Goal: Task Accomplishment & Management: Use online tool/utility

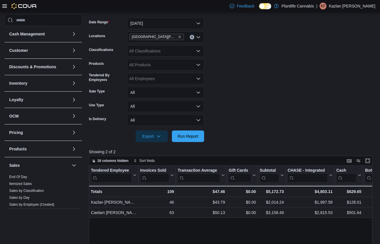
scroll to position [85, 0]
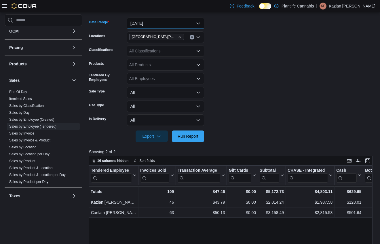
drag, startPoint x: 172, startPoint y: 24, endPoint x: 170, endPoint y: 28, distance: 4.1
click at [172, 24] on button "[DATE]" at bounding box center [165, 24] width 77 height 12
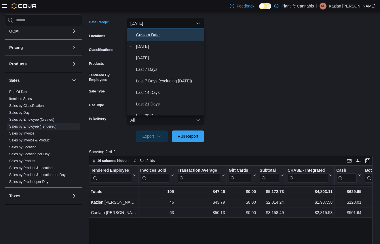
click at [169, 31] on span "Custom Date" at bounding box center [169, 34] width 66 height 7
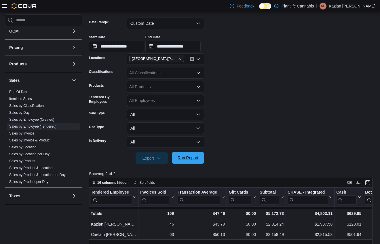
drag, startPoint x: 193, startPoint y: 157, endPoint x: 189, endPoint y: 157, distance: 3.8
click at [193, 157] on span "Run Report" at bounding box center [187, 158] width 21 height 6
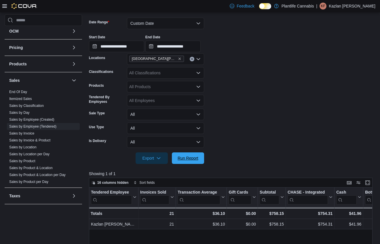
drag, startPoint x: 192, startPoint y: 161, endPoint x: 246, endPoint y: 129, distance: 63.1
click at [192, 160] on span "Run Report" at bounding box center [187, 158] width 25 height 12
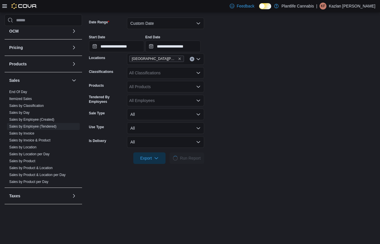
click at [248, 128] on form "**********" at bounding box center [232, 87] width 286 height 153
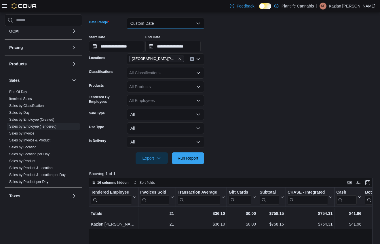
drag, startPoint x: 172, startPoint y: 26, endPoint x: 168, endPoint y: 29, distance: 4.5
click at [172, 26] on button "Custom Date" at bounding box center [165, 24] width 77 height 12
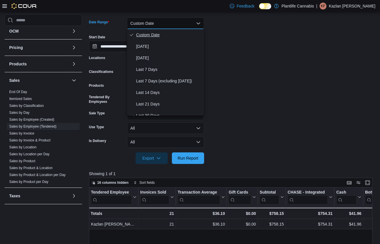
click at [164, 39] on button "Custom Date" at bounding box center [165, 35] width 77 height 12
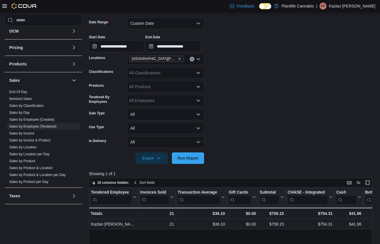
drag, startPoint x: 174, startPoint y: 16, endPoint x: 173, endPoint y: 19, distance: 3.7
click at [174, 16] on div at bounding box center [232, 14] width 286 height 7
click at [172, 23] on button "Custom Date" at bounding box center [165, 24] width 77 height 12
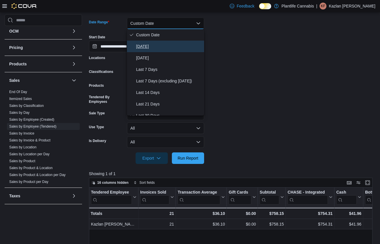
click at [157, 42] on button "[DATE]" at bounding box center [165, 47] width 77 height 12
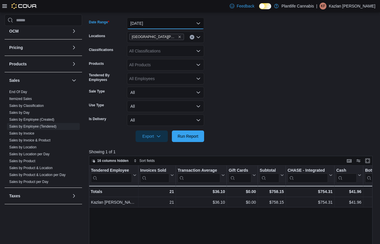
click at [170, 27] on button "[DATE]" at bounding box center [165, 24] width 77 height 12
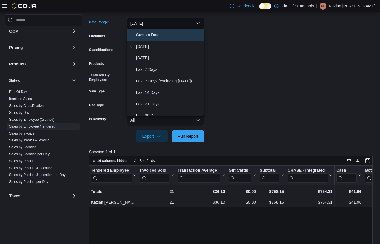
click at [137, 37] on span "Custom Date" at bounding box center [169, 34] width 66 height 7
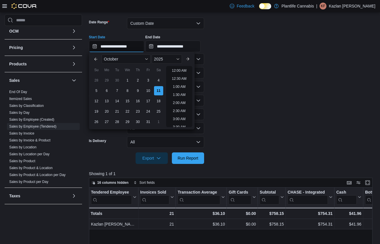
click at [123, 49] on input "**********" at bounding box center [116, 47] width 55 height 12
drag, startPoint x: 183, startPoint y: 99, endPoint x: 195, endPoint y: 74, distance: 28.3
click at [184, 98] on li "9:30 PM" at bounding box center [179, 100] width 18 height 7
type input "**********"
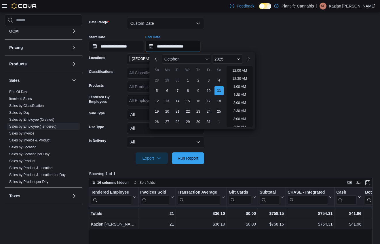
click at [199, 44] on input "**********" at bounding box center [172, 47] width 55 height 12
click at [244, 115] on li "11:00 PM" at bounding box center [239, 114] width 19 height 7
type input "**********"
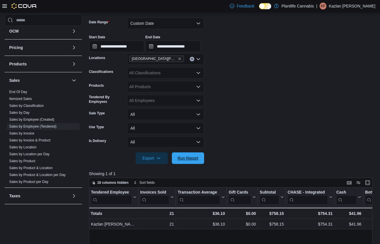
drag, startPoint x: 187, startPoint y: 154, endPoint x: 228, endPoint y: 140, distance: 43.3
click at [188, 154] on span "Run Report" at bounding box center [187, 158] width 25 height 12
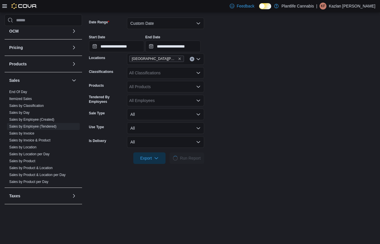
drag, startPoint x: 236, startPoint y: 135, endPoint x: 253, endPoint y: 102, distance: 36.9
click at [240, 131] on form "**********" at bounding box center [232, 87] width 286 height 153
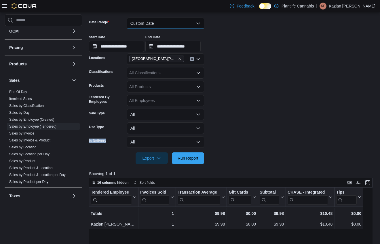
click at [189, 24] on button "Custom Date" at bounding box center [165, 24] width 77 height 12
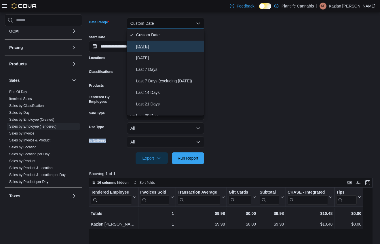
drag, startPoint x: 182, startPoint y: 46, endPoint x: 237, endPoint y: 45, distance: 54.9
click at [182, 46] on span "[DATE]" at bounding box center [169, 46] width 66 height 7
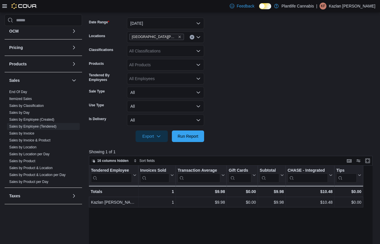
drag, startPoint x: 246, startPoint y: 45, endPoint x: 218, endPoint y: 96, distance: 57.9
click at [246, 45] on form "Date Range [DATE] Locations [GEOGRAPHIC_DATA][PERSON_NAME] Ridge Classification…" at bounding box center [232, 76] width 286 height 131
drag, startPoint x: 192, startPoint y: 139, endPoint x: 269, endPoint y: 114, distance: 81.3
click at [192, 139] on span "Run Report" at bounding box center [187, 136] width 25 height 12
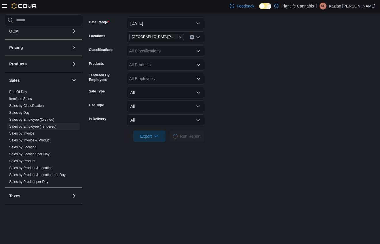
drag, startPoint x: 283, startPoint y: 104, endPoint x: 275, endPoint y: 99, distance: 9.6
click at [283, 103] on form "Date Range [DATE] Locations [GEOGRAPHIC_DATA][PERSON_NAME] Ridge Classification…" at bounding box center [232, 76] width 286 height 131
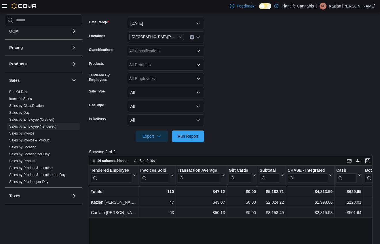
drag, startPoint x: 302, startPoint y: 28, endPoint x: 307, endPoint y: 18, distance: 10.7
click at [303, 28] on form "Date Range [DATE] Locations [GEOGRAPHIC_DATA][PERSON_NAME] Ridge Classification…" at bounding box center [232, 76] width 286 height 131
drag, startPoint x: 227, startPoint y: 60, endPoint x: 227, endPoint y: 76, distance: 16.4
click at [230, 61] on form "Date Range [DATE] Locations [GEOGRAPHIC_DATA][PERSON_NAME] Ridge Classification…" at bounding box center [232, 76] width 286 height 131
drag, startPoint x: 194, startPoint y: 133, endPoint x: 288, endPoint y: 96, distance: 100.4
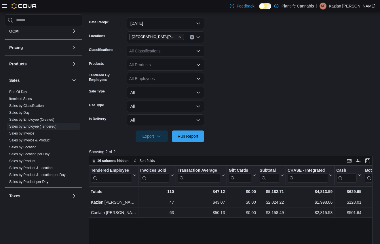
click at [194, 133] on span "Run Report" at bounding box center [187, 136] width 21 height 6
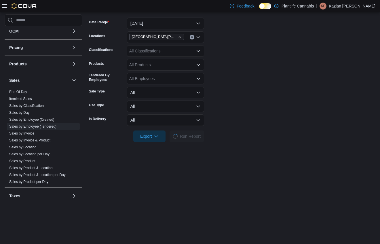
click at [301, 83] on form "Date Range [DATE] Locations [GEOGRAPHIC_DATA][PERSON_NAME] Ridge Classification…" at bounding box center [232, 76] width 286 height 131
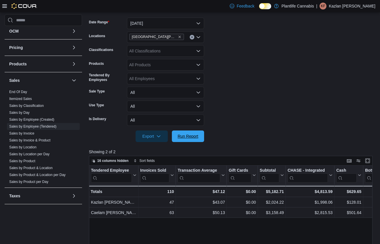
drag, startPoint x: 194, startPoint y: 137, endPoint x: 277, endPoint y: 110, distance: 87.6
click at [203, 133] on button "Run Report" at bounding box center [188, 136] width 32 height 12
click at [277, 110] on form "Date Range [DATE] Locations [GEOGRAPHIC_DATA][PERSON_NAME] Ridge Classification…" at bounding box center [232, 76] width 286 height 131
drag, startPoint x: 189, startPoint y: 138, endPoint x: 259, endPoint y: 119, distance: 72.6
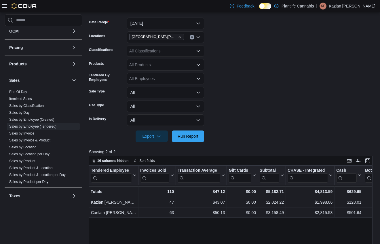
click at [189, 138] on span "Run Report" at bounding box center [187, 136] width 21 height 6
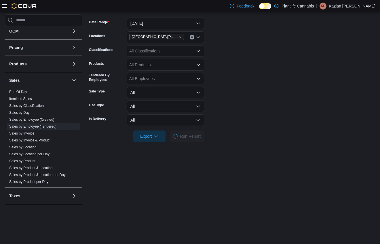
click at [259, 119] on form "Date Range [DATE] Locations [GEOGRAPHIC_DATA][PERSON_NAME] Ridge Classification…" at bounding box center [232, 76] width 286 height 131
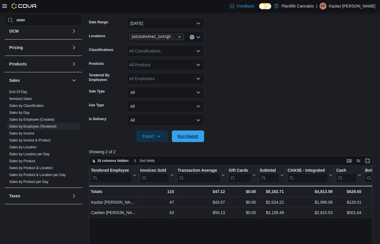
drag, startPoint x: 193, startPoint y: 139, endPoint x: 323, endPoint y: 75, distance: 144.8
click at [193, 139] on span "Run Report" at bounding box center [187, 136] width 25 height 12
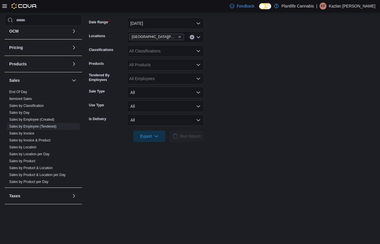
click at [323, 69] on form "Date Range [DATE] Locations [GEOGRAPHIC_DATA][PERSON_NAME] Ridge Classification…" at bounding box center [232, 76] width 286 height 131
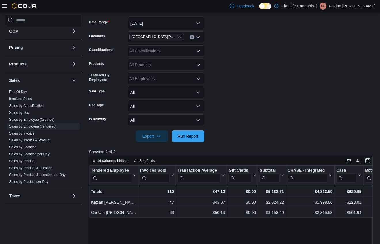
click at [319, 72] on form "Date Range [DATE] Locations [GEOGRAPHIC_DATA][PERSON_NAME] Ridge Classification…" at bounding box center [232, 76] width 286 height 131
click at [198, 138] on span "Run Report" at bounding box center [187, 136] width 21 height 6
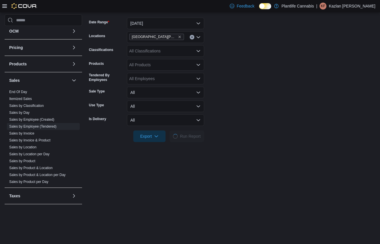
drag, startPoint x: 245, startPoint y: 108, endPoint x: 271, endPoint y: 59, distance: 55.3
click at [245, 108] on form "Date Range [DATE] Locations [GEOGRAPHIC_DATA][PERSON_NAME] Ridge Classification…" at bounding box center [232, 76] width 286 height 131
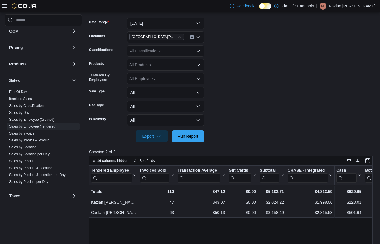
drag, startPoint x: 256, startPoint y: 114, endPoint x: 216, endPoint y: 133, distance: 44.6
click at [255, 114] on form "Date Range [DATE] Locations [GEOGRAPHIC_DATA][PERSON_NAME] Ridge Classification…" at bounding box center [232, 76] width 286 height 131
drag, startPoint x: 193, startPoint y: 140, endPoint x: 247, endPoint y: 113, distance: 60.7
click at [193, 140] on span "Run Report" at bounding box center [187, 136] width 25 height 12
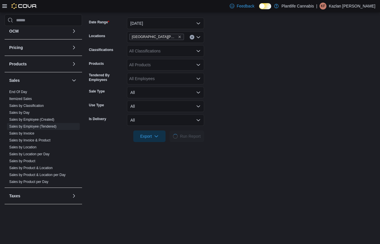
click at [247, 113] on form "Date Range [DATE] Locations [GEOGRAPHIC_DATA][PERSON_NAME] Ridge Classification…" at bounding box center [232, 76] width 286 height 131
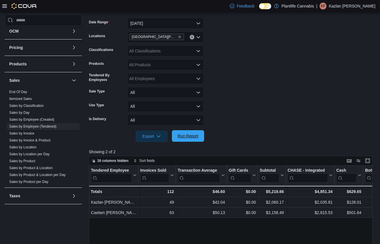
click at [190, 134] on span "Run Report" at bounding box center [187, 136] width 21 height 6
click at [193, 134] on span "Run Report" at bounding box center [187, 136] width 21 height 6
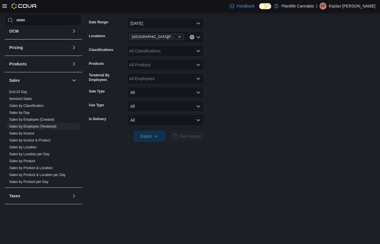
drag, startPoint x: 227, startPoint y: 68, endPoint x: 183, endPoint y: 18, distance: 66.2
click at [225, 64] on form "Date Range [DATE] Locations [GEOGRAPHIC_DATA][PERSON_NAME] Ridge Classification…" at bounding box center [232, 76] width 286 height 131
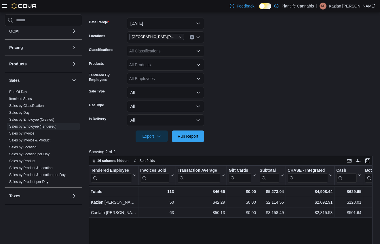
click at [183, 18] on form "Date Range [DATE] Locations [GEOGRAPHIC_DATA][PERSON_NAME] Ridge Classification…" at bounding box center [232, 76] width 286 height 131
drag, startPoint x: 184, startPoint y: 22, endPoint x: 182, endPoint y: 26, distance: 4.8
click at [184, 22] on button "[DATE]" at bounding box center [165, 24] width 77 height 12
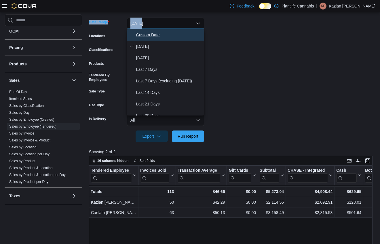
click at [179, 34] on span "Custom Date" at bounding box center [169, 34] width 66 height 7
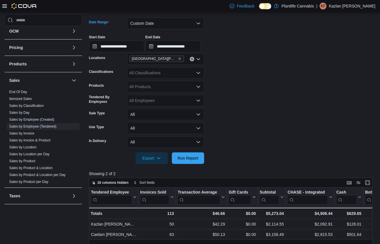
click at [225, 144] on form "**********" at bounding box center [232, 87] width 286 height 153
click at [195, 157] on span "Run Report" at bounding box center [187, 158] width 21 height 6
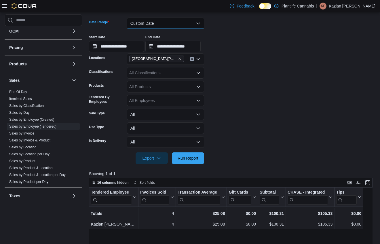
click at [170, 22] on button "Custom Date" at bounding box center [165, 24] width 77 height 12
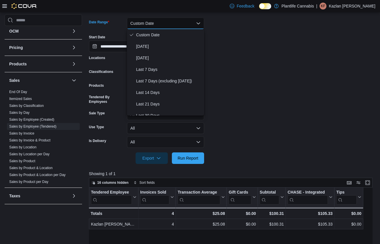
click at [223, 43] on div "**********" at bounding box center [232, 41] width 286 height 22
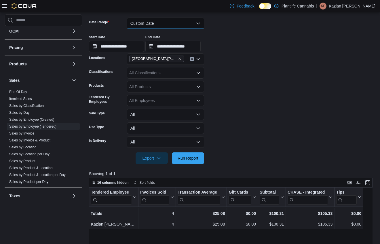
click at [165, 23] on button "Custom Date" at bounding box center [165, 24] width 77 height 12
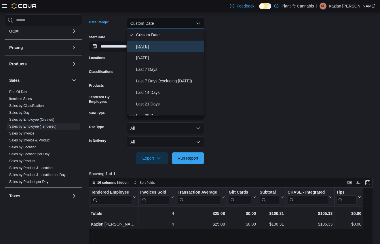
click at [161, 42] on button "[DATE]" at bounding box center [165, 47] width 77 height 12
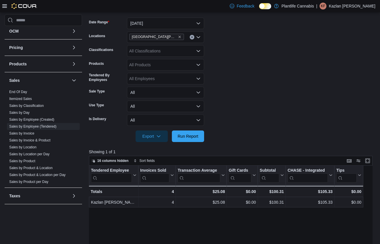
click at [248, 58] on form "Date Range [DATE] Locations [GEOGRAPHIC_DATA][PERSON_NAME] Ridge Classification…" at bounding box center [232, 76] width 286 height 131
click at [179, 140] on span "Run Report" at bounding box center [187, 136] width 25 height 12
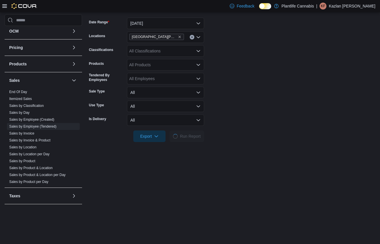
click at [276, 129] on div at bounding box center [232, 128] width 286 height 5
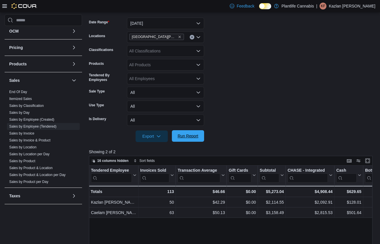
drag, startPoint x: 198, startPoint y: 136, endPoint x: 300, endPoint y: 107, distance: 106.0
click at [198, 136] on span "Run Report" at bounding box center [187, 136] width 21 height 6
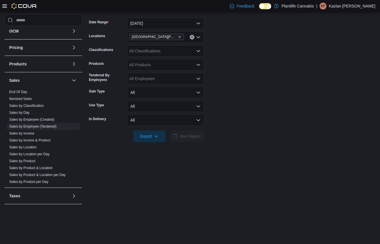
click at [300, 107] on form "Date Range [DATE] Locations [GEOGRAPHIC_DATA][PERSON_NAME] Ridge Classification…" at bounding box center [232, 76] width 286 height 131
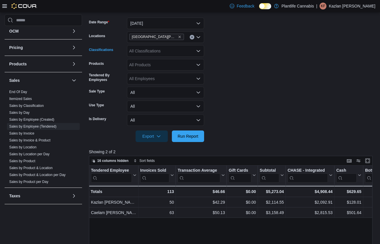
click at [145, 52] on div "All Classifications" at bounding box center [165, 51] width 77 height 12
type input "**"
click at [143, 61] on span "Accessory Group" at bounding box center [154, 61] width 31 height 6
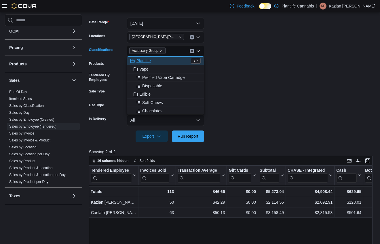
drag, startPoint x: 259, startPoint y: 84, endPoint x: 256, endPoint y: 88, distance: 4.9
click at [259, 85] on form "Date Range [DATE] Locations [GEOGRAPHIC_DATA][PERSON_NAME] Ridge Classification…" at bounding box center [232, 76] width 286 height 131
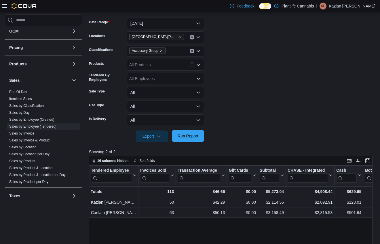
click at [200, 133] on span "Run Report" at bounding box center [187, 136] width 25 height 12
drag, startPoint x: 265, startPoint y: 115, endPoint x: 290, endPoint y: 106, distance: 26.8
click at [266, 115] on form "Date Range [DATE] Locations [GEOGRAPHIC_DATA][PERSON_NAME] Ridge Classification…" at bounding box center [232, 76] width 286 height 131
drag, startPoint x: 192, startPoint y: 52, endPoint x: 209, endPoint y: 53, distance: 16.4
click at [192, 52] on button "Clear input" at bounding box center [191, 51] width 5 height 5
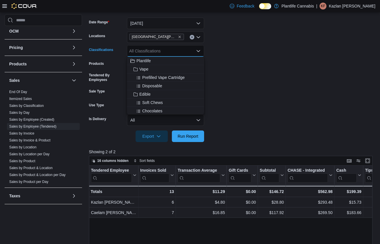
drag, startPoint x: 212, startPoint y: 53, endPoint x: 208, endPoint y: 64, distance: 12.2
click at [212, 53] on form "Date Range [DATE] Locations [GEOGRAPHIC_DATA][PERSON_NAME] Ridge Classification…" at bounding box center [232, 76] width 286 height 131
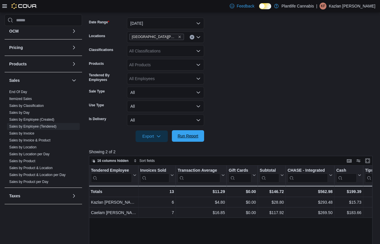
click at [184, 135] on span "Run Report" at bounding box center [187, 136] width 21 height 6
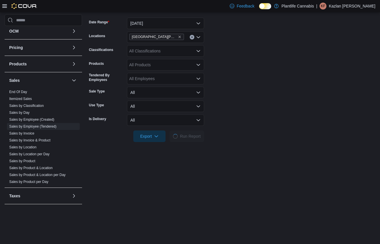
click at [283, 120] on form "Date Range [DATE] Locations [GEOGRAPHIC_DATA][PERSON_NAME] Ridge Classification…" at bounding box center [232, 76] width 286 height 131
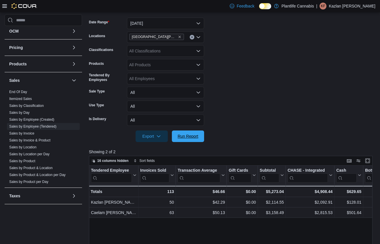
drag, startPoint x: 191, startPoint y: 137, endPoint x: 225, endPoint y: 116, distance: 39.7
click at [191, 137] on span "Run Report" at bounding box center [187, 136] width 21 height 6
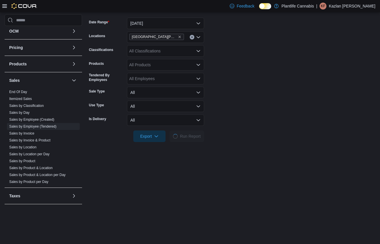
click at [225, 116] on form "Date Range [DATE] Locations [GEOGRAPHIC_DATA][PERSON_NAME] Ridge Classification…" at bounding box center [232, 76] width 286 height 131
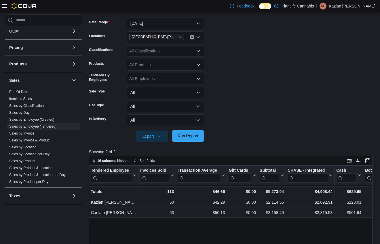
drag, startPoint x: 244, startPoint y: 89, endPoint x: 185, endPoint y: 138, distance: 75.5
click at [242, 91] on form "Date Range [DATE] Locations [GEOGRAPHIC_DATA][PERSON_NAME] Ridge Classification…" at bounding box center [232, 76] width 286 height 131
drag, startPoint x: 192, startPoint y: 136, endPoint x: 249, endPoint y: 119, distance: 59.6
click at [193, 135] on span "Run Report" at bounding box center [187, 136] width 21 height 6
click at [249, 119] on form "Date Range [DATE] Locations [GEOGRAPHIC_DATA][PERSON_NAME] Ridge Classification…" at bounding box center [232, 76] width 286 height 131
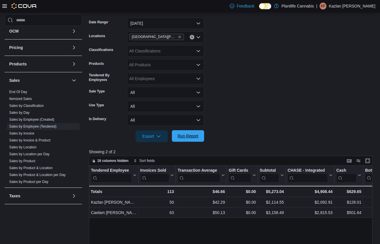
click at [196, 135] on span "Run Report" at bounding box center [187, 136] width 21 height 6
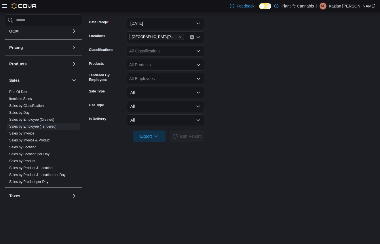
click at [242, 126] on div at bounding box center [232, 128] width 286 height 5
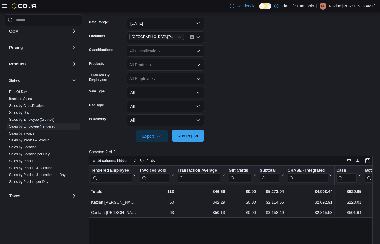
click at [199, 137] on span "Run Report" at bounding box center [187, 136] width 25 height 12
click at [229, 105] on form "Date Range [DATE] Locations [GEOGRAPHIC_DATA][PERSON_NAME] Ridge Classification…" at bounding box center [232, 76] width 286 height 131
click at [192, 138] on span "Run Report" at bounding box center [187, 136] width 21 height 6
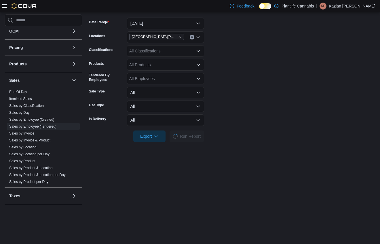
click at [231, 115] on form "Date Range [DATE] Locations [GEOGRAPHIC_DATA][PERSON_NAME] Ridge Classification…" at bounding box center [232, 76] width 286 height 131
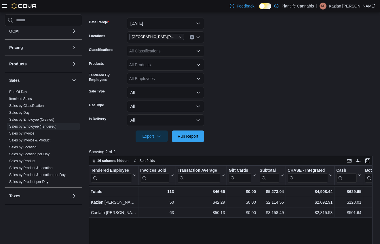
click at [241, 86] on form "Date Range [DATE] Locations [GEOGRAPHIC_DATA][PERSON_NAME] Ridge Classification…" at bounding box center [232, 76] width 286 height 131
drag, startPoint x: 191, startPoint y: 136, endPoint x: 209, endPoint y: 125, distance: 20.8
click at [191, 136] on span "Run Report" at bounding box center [187, 136] width 21 height 6
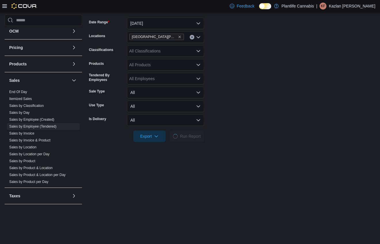
click at [210, 125] on form "Date Range [DATE] Locations [GEOGRAPHIC_DATA][PERSON_NAME] Ridge Classification…" at bounding box center [232, 76] width 286 height 131
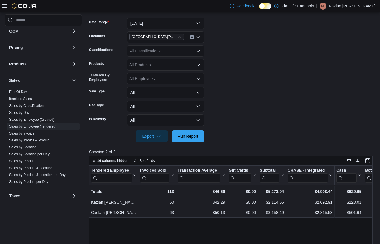
scroll to position [80, 0]
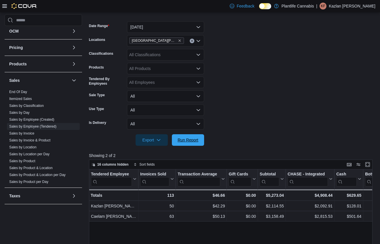
drag, startPoint x: 188, startPoint y: 139, endPoint x: 208, endPoint y: 133, distance: 20.3
click at [189, 139] on span "Run Report" at bounding box center [187, 140] width 21 height 6
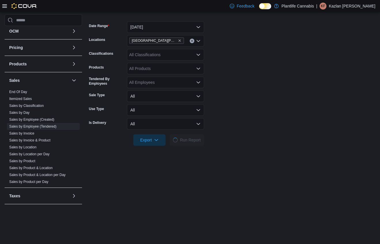
click at [217, 129] on form "Date Range [DATE] Locations [GEOGRAPHIC_DATA][PERSON_NAME] Ridge Classification…" at bounding box center [232, 79] width 286 height 131
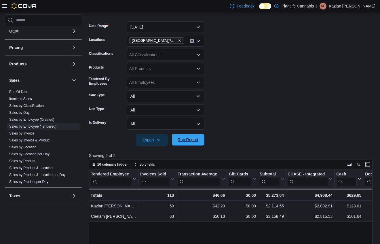
drag, startPoint x: 187, startPoint y: 144, endPoint x: 251, endPoint y: 129, distance: 65.6
click at [187, 143] on span "Run Report" at bounding box center [187, 140] width 25 height 12
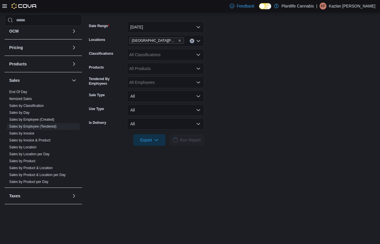
click at [253, 128] on form "Date Range [DATE] Locations [GEOGRAPHIC_DATA][PERSON_NAME] Ridge Classification…" at bounding box center [232, 79] width 286 height 131
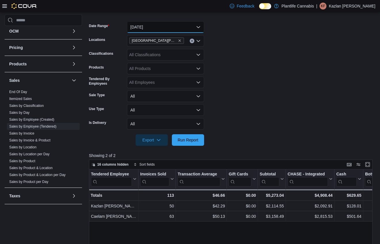
click at [160, 26] on button "[DATE]" at bounding box center [165, 27] width 77 height 12
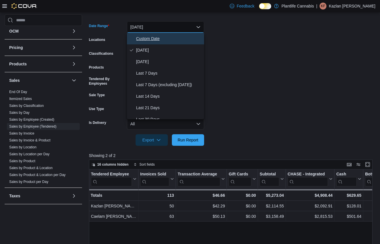
click at [168, 36] on span "Custom Date" at bounding box center [169, 38] width 66 height 7
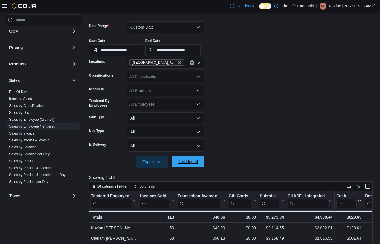
click at [189, 158] on span "Run Report" at bounding box center [187, 162] width 25 height 12
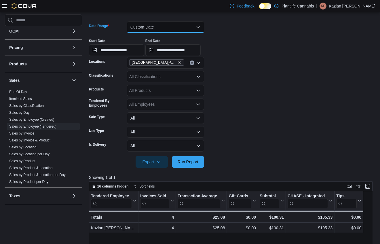
click at [168, 25] on button "Custom Date" at bounding box center [165, 27] width 77 height 12
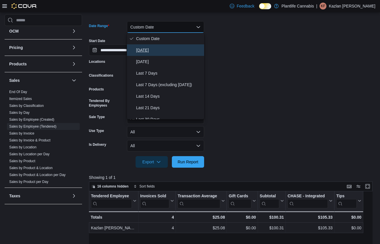
drag, startPoint x: 163, startPoint y: 49, endPoint x: 212, endPoint y: 49, distance: 48.9
click at [168, 48] on span "[DATE]" at bounding box center [169, 50] width 66 height 7
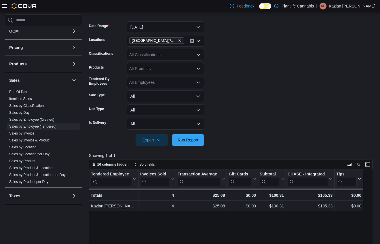
drag, startPoint x: 280, startPoint y: 57, endPoint x: 266, endPoint y: 63, distance: 15.3
click at [279, 58] on form "Date Range [DATE] Locations [GEOGRAPHIC_DATA][PERSON_NAME] Ridge Classification…" at bounding box center [232, 79] width 286 height 131
drag, startPoint x: 193, startPoint y: 138, endPoint x: 221, endPoint y: 129, distance: 29.0
click at [194, 138] on span "Run Report" at bounding box center [187, 140] width 21 height 6
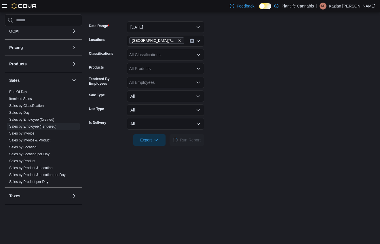
click at [221, 129] on form "Date Range [DATE] Locations [GEOGRAPHIC_DATA][PERSON_NAME] Ridge Classification…" at bounding box center [232, 79] width 286 height 131
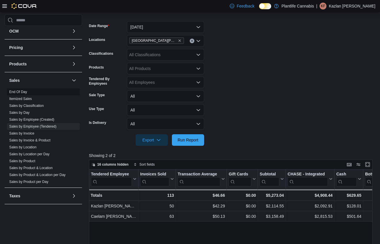
click at [23, 89] on span "End Of Day" at bounding box center [43, 91] width 73 height 7
click at [26, 91] on link "End Of Day" at bounding box center [18, 92] width 18 height 4
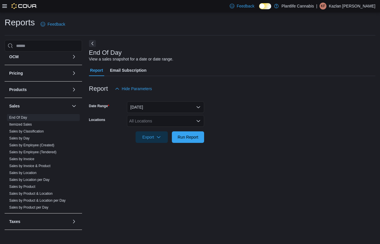
click at [147, 121] on div "All Locations" at bounding box center [165, 121] width 77 height 12
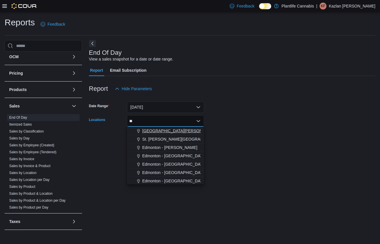
type input "**"
click at [157, 131] on span "[GEOGRAPHIC_DATA][PERSON_NAME]" at bounding box center [179, 131] width 75 height 6
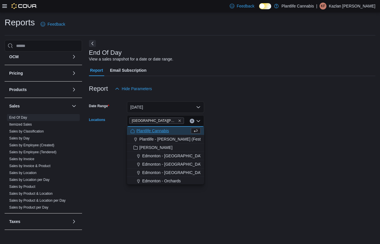
click at [222, 136] on form "Date Range [DATE] Locations [GEOGRAPHIC_DATA][PERSON_NAME][GEOGRAPHIC_DATA] Com…" at bounding box center [232, 118] width 286 height 48
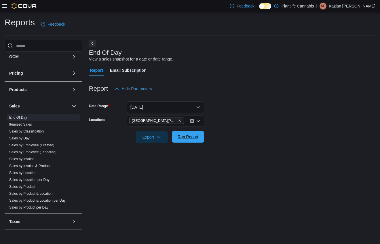
click at [198, 138] on span "Run Report" at bounding box center [187, 137] width 21 height 6
click at [232, 128] on div at bounding box center [232, 129] width 286 height 5
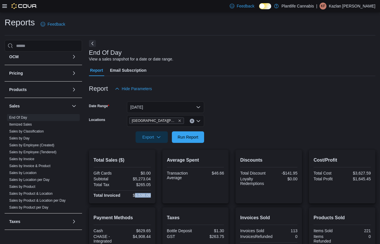
drag, startPoint x: 134, startPoint y: 196, endPoint x: 155, endPoint y: 195, distance: 21.3
click at [155, 195] on div "Total Sales ($) Gift Cards $0.00 Subtotal $5,273.04 Total Tax $265.05 Total Inv…" at bounding box center [232, 176] width 286 height 53
copy div "5,538.09"
click at [172, 217] on div "Taxes Bottle Deposit $1.30 GST $263.75" at bounding box center [195, 233] width 57 height 43
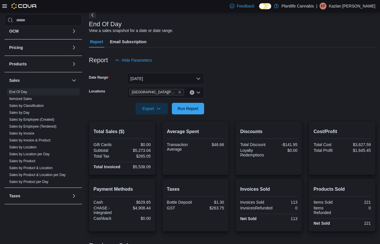
scroll to position [33, 0]
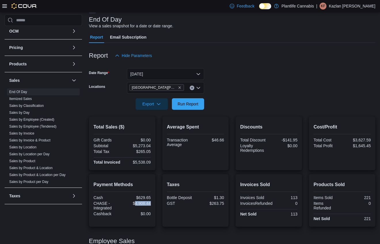
drag, startPoint x: 134, startPoint y: 208, endPoint x: 151, endPoint y: 208, distance: 16.7
click at [151, 208] on div "Payment Methods Cash $629.65 CHASE - Integrated $4,908.44 Cashback $0.00" at bounding box center [122, 200] width 66 height 52
copy div "4,908.44"
drag, startPoint x: 228, startPoint y: 164, endPoint x: 220, endPoint y: 161, distance: 8.8
click at [226, 163] on div "Average Spent Transaction Average $46.66" at bounding box center [195, 142] width 66 height 53
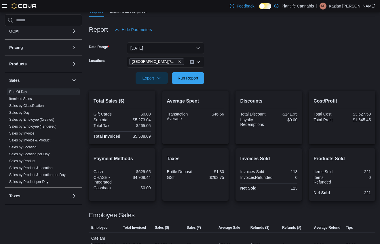
scroll to position [63, 0]
